Goal: Task Accomplishment & Management: Manage account settings

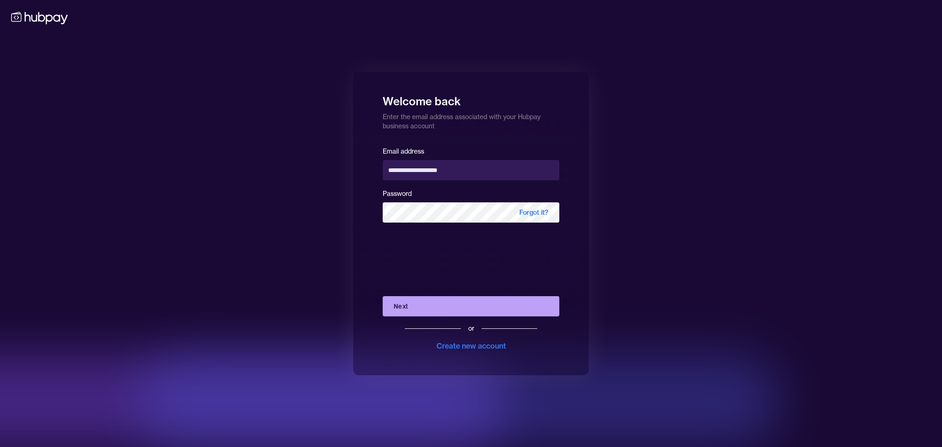
click at [421, 311] on button "Next" at bounding box center [471, 306] width 177 height 20
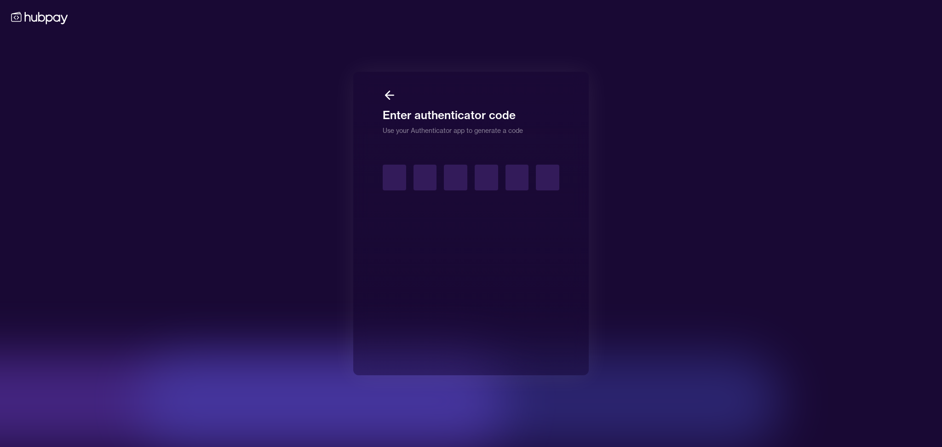
type input "*"
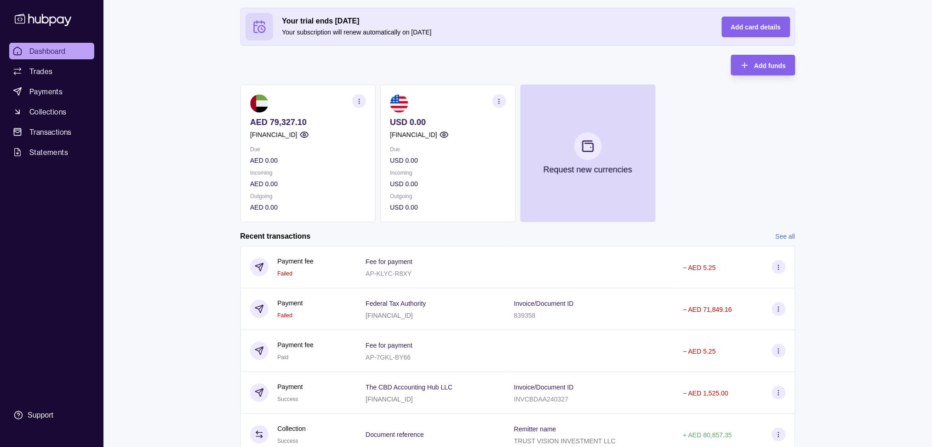
scroll to position [61, 0]
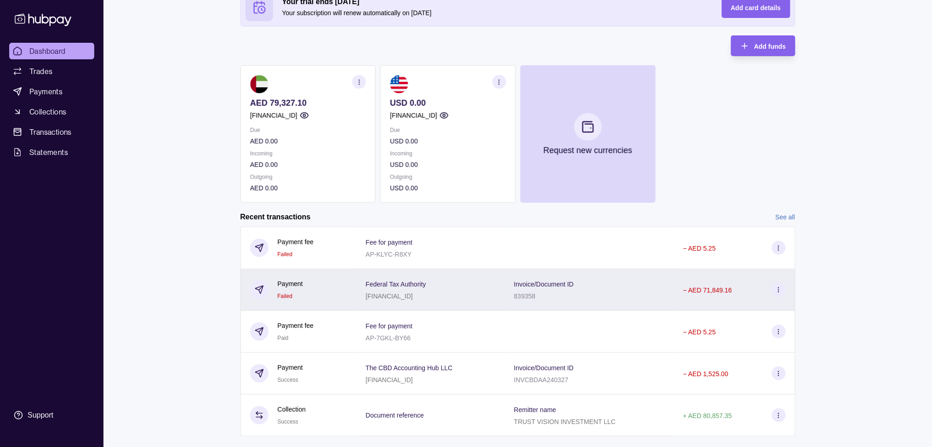
click at [770, 293] on div "− AED 71,849.16" at bounding box center [734, 290] width 103 height 14
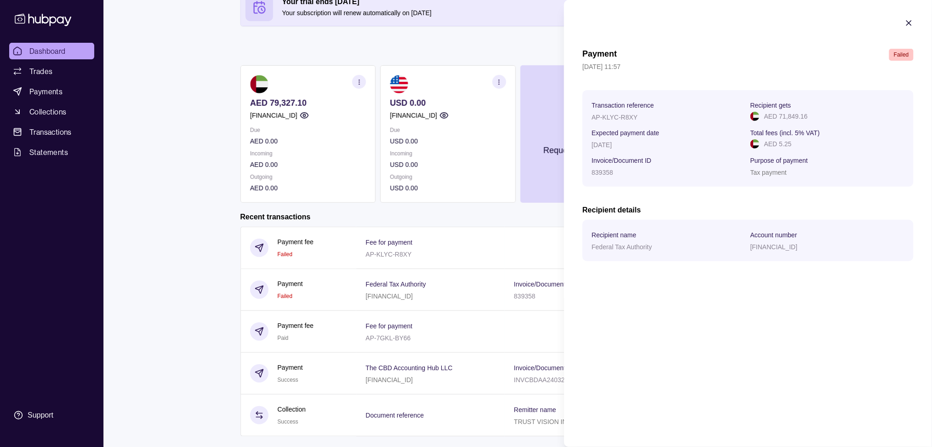
click at [183, 160] on html "Dashboard Trades Payments Collections Transactions Statements Support R Hello, …" at bounding box center [466, 202] width 932 height 527
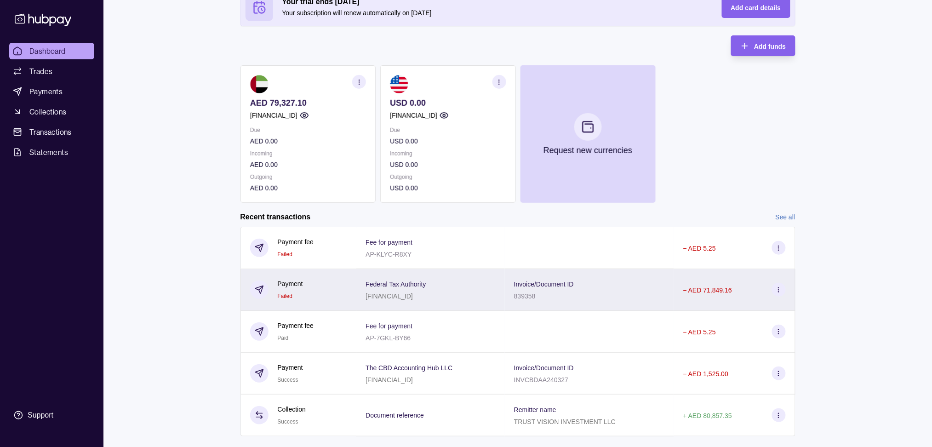
click at [714, 295] on div "− AED 71,849.16" at bounding box center [707, 289] width 49 height 11
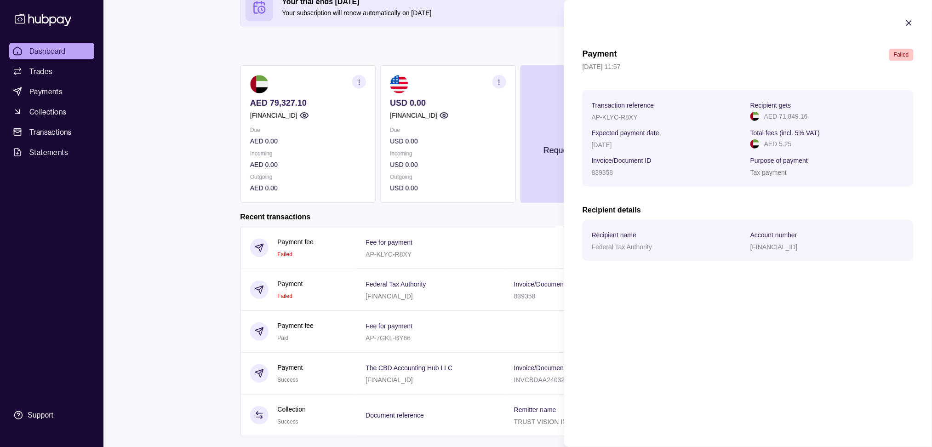
click at [162, 220] on html "Dashboard Trades Payments Collections Transactions Statements Support R Hello, …" at bounding box center [466, 202] width 932 height 527
